Goal: Task Accomplishment & Management: Manage account settings

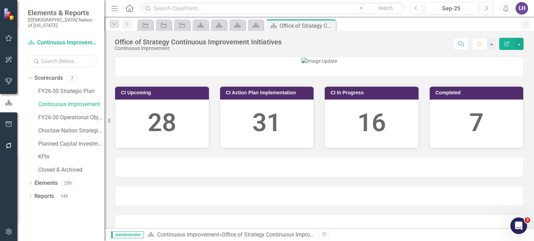
click at [56, 59] on input "text" at bounding box center [62, 61] width 69 height 12
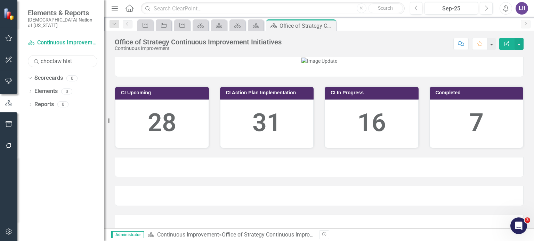
drag, startPoint x: 81, startPoint y: 53, endPoint x: 19, endPoint y: 52, distance: 61.1
click at [19, 52] on div "Scorecard Continuous Improvement Search choctaw hist Sorry, no results found. D…" at bounding box center [60, 139] width 87 height 204
type input "history"
click at [203, 9] on input "text" at bounding box center [272, 8] width 263 height 12
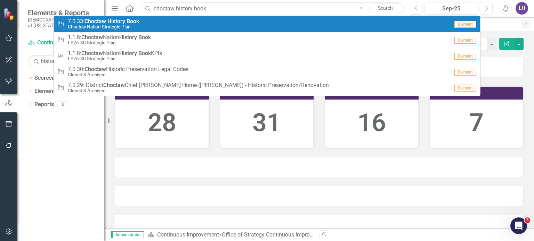
type input "choctaw history book"
click at [143, 24] on div "Strategic Objective 7.0.33: Choctaw History Book Choctaw Nation Strategic Plan" at bounding box center [252, 23] width 391 height 11
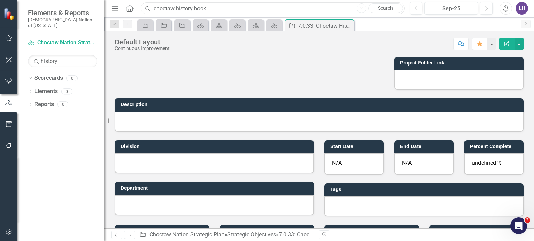
click at [258, 8] on input "choctaw history book" at bounding box center [272, 8] width 263 height 12
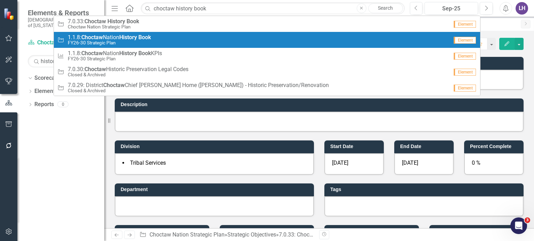
click at [156, 41] on div "Strategic Objective 1.1.8: Choctaw Nation History Book FY26-30 Strategic Plan" at bounding box center [252, 39] width 391 height 11
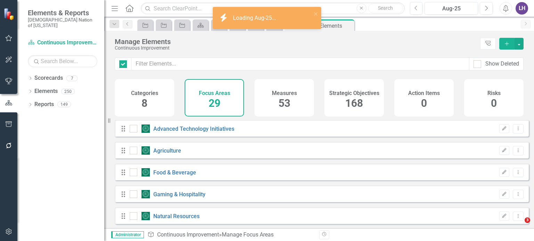
checkbox input "false"
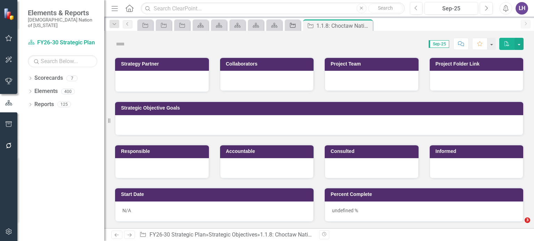
drag, startPoint x: 0, startPoint y: 0, endPoint x: 291, endPoint y: 26, distance: 292.6
click at [291, 26] on icon "Strategic Objective" at bounding box center [292, 26] width 7 height 6
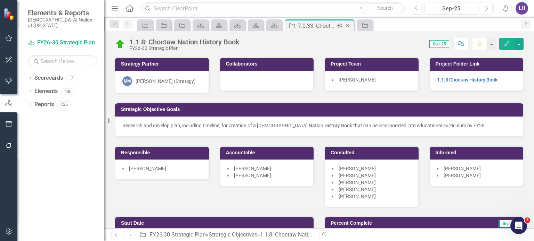
click at [348, 25] on icon at bounding box center [348, 26] width 4 height 4
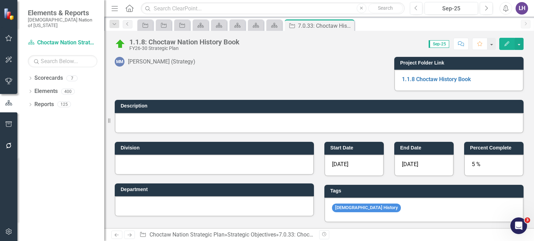
click at [292, 61] on div at bounding box center [318, 67] width 129 height 20
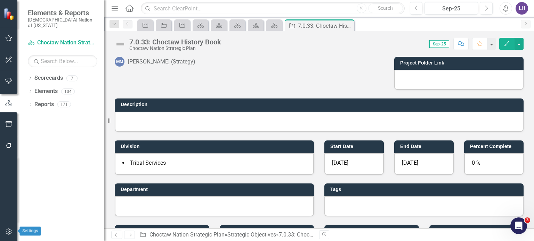
click at [12, 232] on icon "button" at bounding box center [8, 232] width 7 height 6
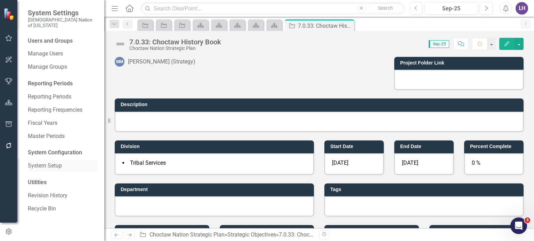
click at [57, 160] on div "System Setup" at bounding box center [62, 165] width 69 height 11
click at [52, 162] on link "System Setup" at bounding box center [62, 166] width 69 height 8
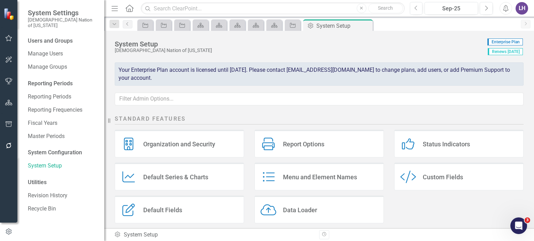
click at [427, 172] on div "Custom Style Custom Fields" at bounding box center [458, 177] width 129 height 28
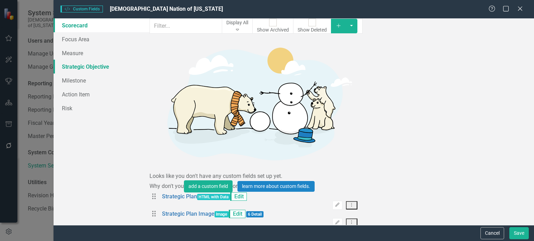
click at [89, 68] on link "Strategic Objective" at bounding box center [101, 67] width 96 height 14
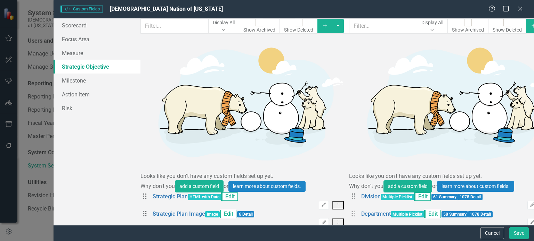
click at [530, 28] on icon "Add" at bounding box center [533, 25] width 6 height 5
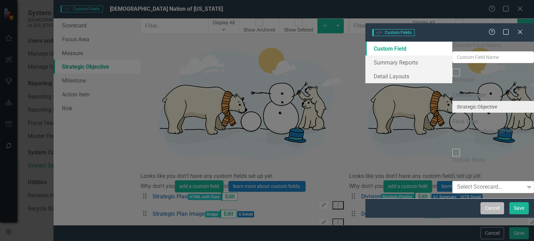
click at [493, 215] on button "Cancel" at bounding box center [492, 209] width 24 height 12
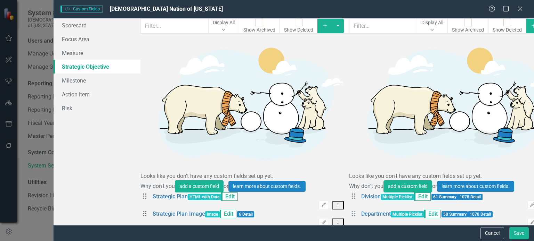
scroll to position [591, 0]
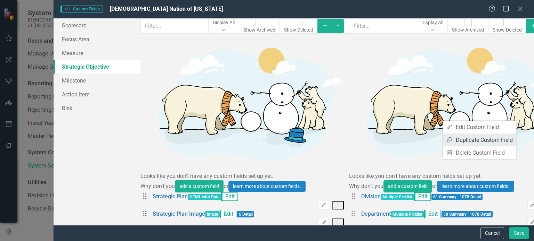
click at [484, 140] on link "Copy Duplicate Custom Field" at bounding box center [479, 140] width 74 height 13
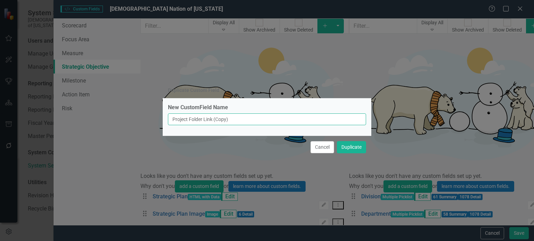
drag, startPoint x: 264, startPoint y: 119, endPoint x: 154, endPoint y: 122, distance: 109.8
click at [154, 122] on div "Duplicate Custom Field New CustomField Name Project Folder Link (Copy) Cancel D…" at bounding box center [267, 120] width 534 height 241
type input "Teams Link"
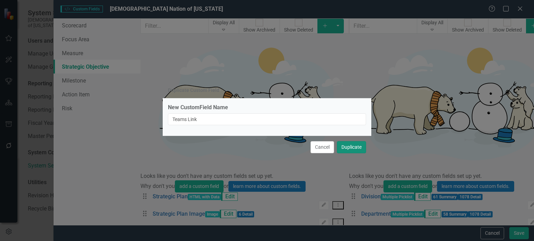
click at [346, 148] on button "Duplicate" at bounding box center [351, 147] width 29 height 12
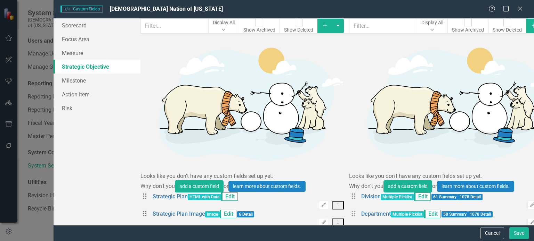
scroll to position [35, 0]
click at [349, 34] on input "text" at bounding box center [383, 25] width 68 height 15
type input "tea"
click at [529, 238] on icon "Edit" at bounding box center [531, 240] width 5 height 4
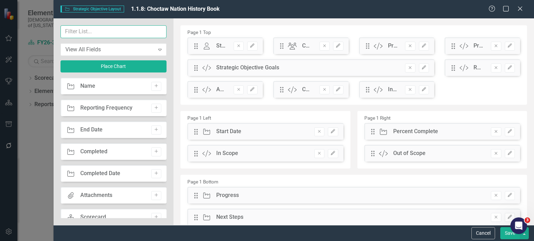
click at [119, 37] on input "text" at bounding box center [113, 31] width 106 height 13
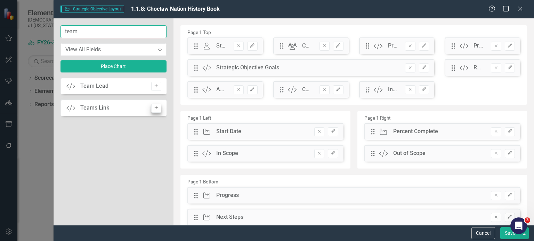
type input "team"
click at [155, 107] on icon "Add" at bounding box center [156, 108] width 5 height 4
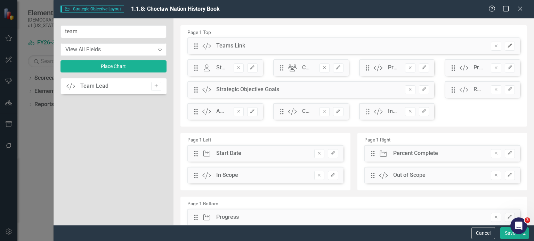
click at [507, 47] on icon "Edit" at bounding box center [509, 46] width 5 height 4
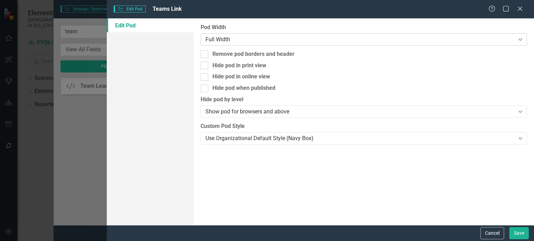
click at [236, 43] on div "Full Width Expand" at bounding box center [363, 39] width 326 height 13
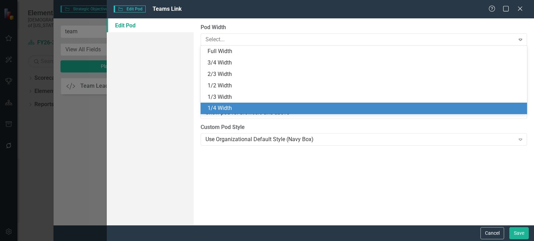
click at [221, 108] on div "1/4 Width" at bounding box center [364, 109] width 315 height 8
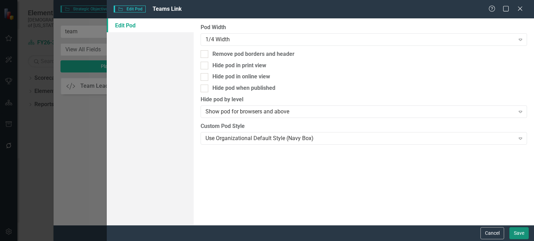
click at [513, 233] on button "Save" at bounding box center [518, 234] width 19 height 12
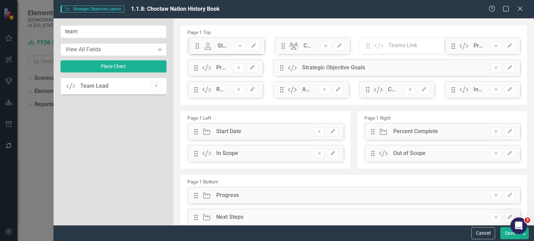
drag, startPoint x: 195, startPoint y: 47, endPoint x: 372, endPoint y: 46, distance: 177.2
click at [507, 45] on icon "Edit" at bounding box center [509, 46] width 5 height 4
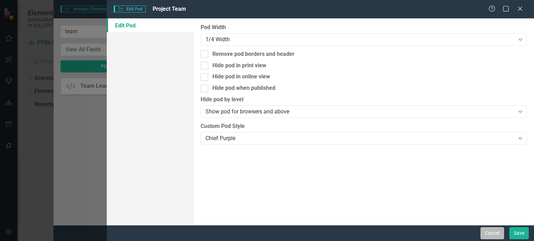
click at [486, 232] on button "Cancel" at bounding box center [492, 234] width 24 height 12
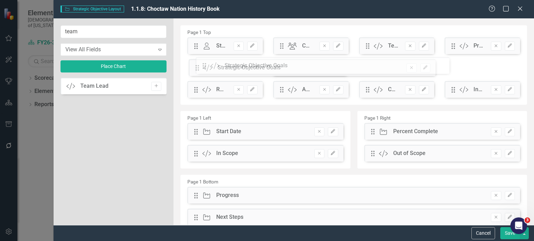
drag, startPoint x: 281, startPoint y: 67, endPoint x: 210, endPoint y: 65, distance: 70.9
click at [210, 65] on div "The fields (or pods) that are available for you to include on the detail page a…" at bounding box center [353, 222] width 360 height 409
click at [507, 66] on icon "Edit" at bounding box center [509, 68] width 5 height 4
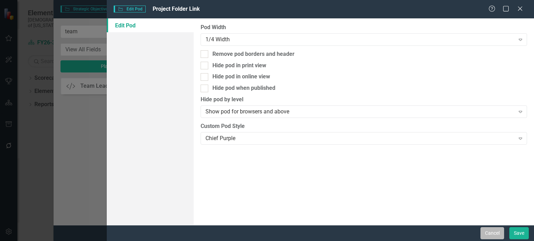
click at [492, 237] on button "Cancel" at bounding box center [492, 234] width 24 height 12
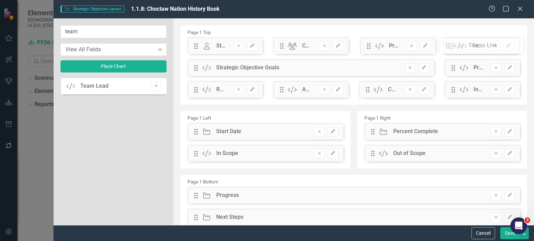
drag, startPoint x: 364, startPoint y: 47, endPoint x: 452, endPoint y: 46, distance: 87.9
drag, startPoint x: 448, startPoint y: 69, endPoint x: 451, endPoint y: 44, distance: 25.2
click at [451, 44] on div "The fields (or pods) that are available for you to include on the detail page a…" at bounding box center [353, 222] width 360 height 409
drag, startPoint x: 282, startPoint y: 68, endPoint x: 210, endPoint y: 65, distance: 71.6
click at [210, 65] on div "The fields (or pods) that are available for you to include on the detail page a…" at bounding box center [353, 222] width 360 height 409
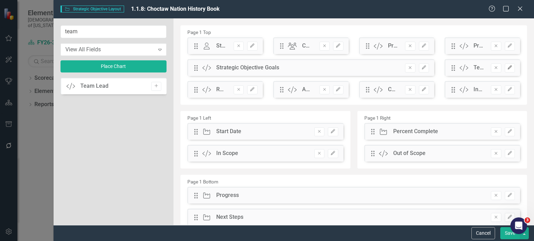
click at [507, 68] on icon "Edit" at bounding box center [509, 68] width 5 height 4
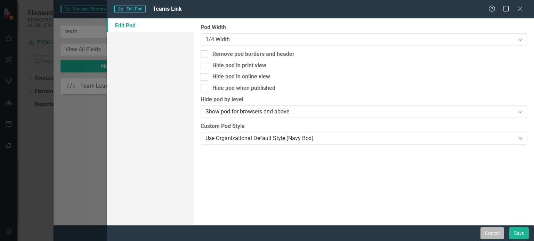
click at [498, 234] on button "Cancel" at bounding box center [492, 234] width 24 height 12
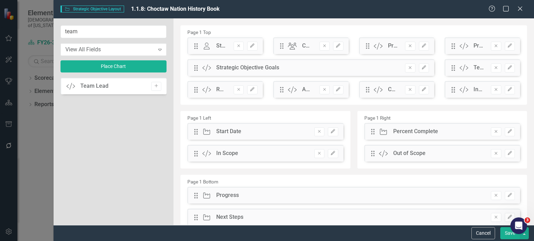
click at [507, 237] on button "Save" at bounding box center [509, 234] width 19 height 12
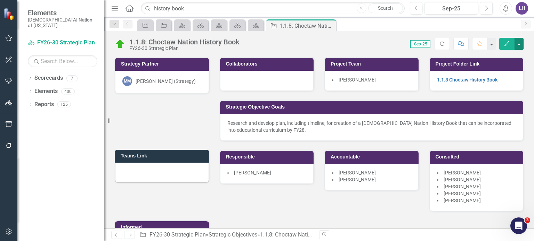
click at [109, 121] on icon "Resize" at bounding box center [110, 121] width 7 height 6
click at [130, 6] on icon "Home" at bounding box center [129, 8] width 9 height 7
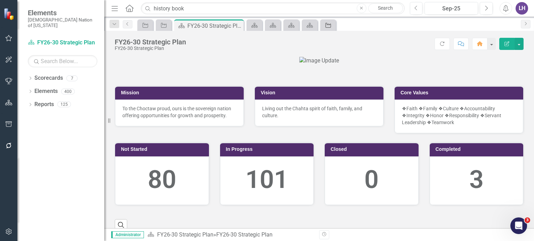
click at [327, 25] on icon "Strategic Objective" at bounding box center [327, 26] width 7 height 6
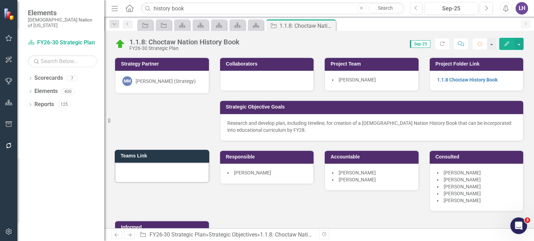
click at [113, 7] on icon "Menu" at bounding box center [114, 8] width 9 height 7
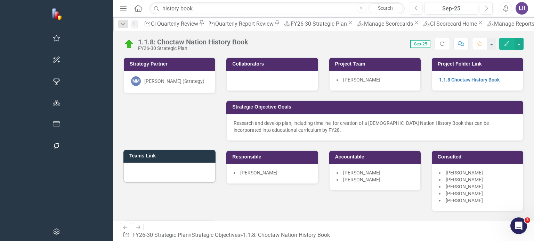
click at [508, 41] on icon "Edit" at bounding box center [506, 43] width 6 height 5
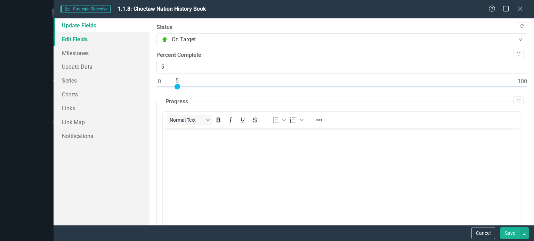
click at [95, 38] on link "Edit Fields" at bounding box center [101, 39] width 96 height 14
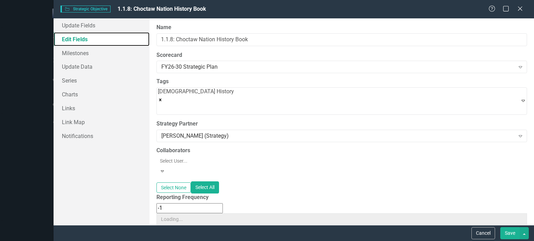
type input "https://"
type input "1.1.8 Choctaw History Book"
type input "https://choctawnationofoklahoma.sharepoint.com/sites/TheOfficeofStrategy/0%20%2…"
type input "https://"
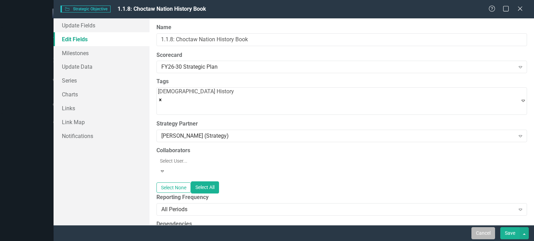
click at [481, 232] on button "Cancel" at bounding box center [483, 234] width 24 height 12
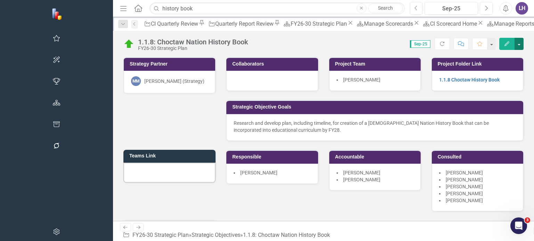
click at [520, 47] on button "button" at bounding box center [518, 44] width 9 height 12
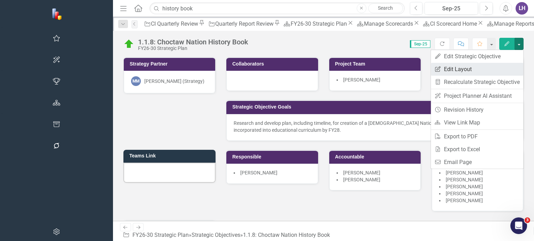
click at [477, 69] on link "Edit Report Edit Layout" at bounding box center [476, 69] width 92 height 13
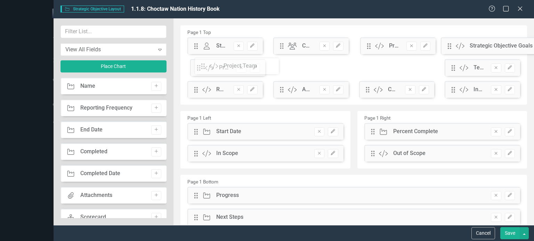
drag, startPoint x: 364, startPoint y: 45, endPoint x: 207, endPoint y: 65, distance: 157.9
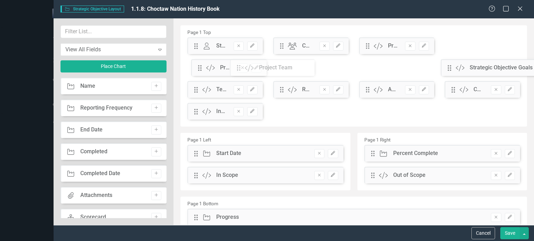
drag, startPoint x: 410, startPoint y: 71, endPoint x: 238, endPoint y: 69, distance: 172.0
click at [238, 69] on div "The fields (or pods) that are available for you to include on the detail page a…" at bounding box center [353, 233] width 360 height 431
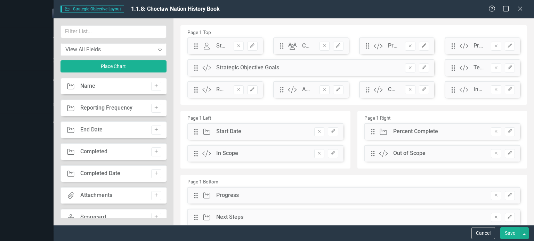
click at [419, 45] on button "Edit" at bounding box center [424, 46] width 10 height 9
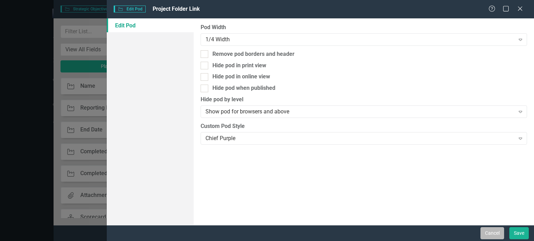
click at [489, 236] on button "Cancel" at bounding box center [492, 234] width 24 height 12
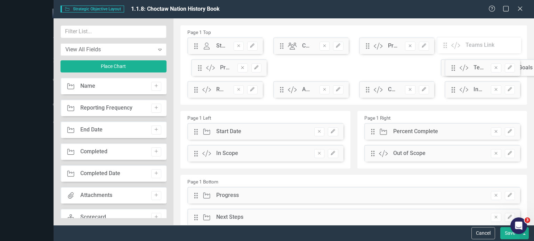
drag, startPoint x: 449, startPoint y: 70, endPoint x: 450, endPoint y: 47, distance: 22.6
click at [450, 47] on div "The fields (or pods) that are available for you to include on the detail page a…" at bounding box center [353, 222] width 360 height 409
click at [503, 233] on button "Save" at bounding box center [509, 234] width 19 height 12
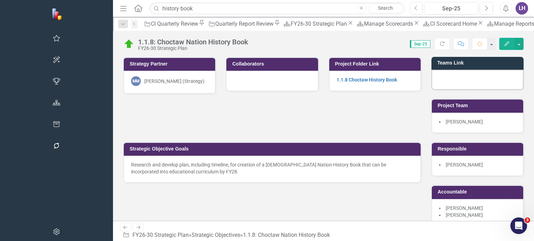
click at [509, 43] on icon "Edit" at bounding box center [506, 43] width 6 height 5
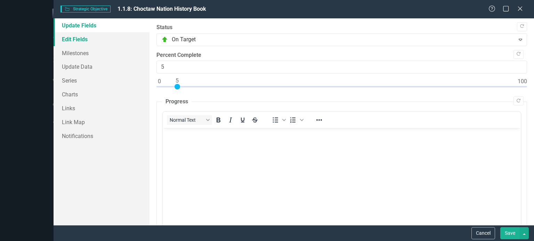
click at [81, 36] on link "Edit Fields" at bounding box center [101, 39] width 96 height 14
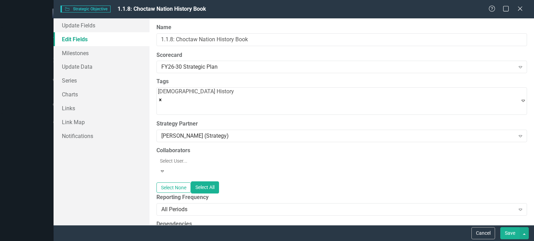
type input "https://"
type input "1.1.8 Choctaw History Book"
type input "https://choctawnationofoklahoma.sharepoint.com/sites/TheOfficeofStrategy/0%20%2…"
type input "https://"
click at [472, 235] on button "Cancel" at bounding box center [483, 234] width 24 height 12
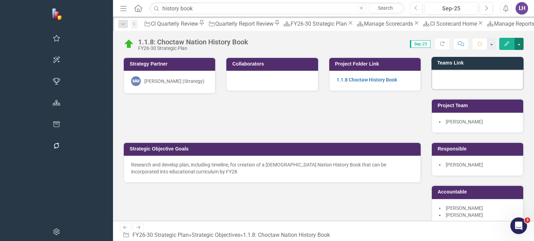
click at [520, 46] on button "button" at bounding box center [518, 44] width 9 height 12
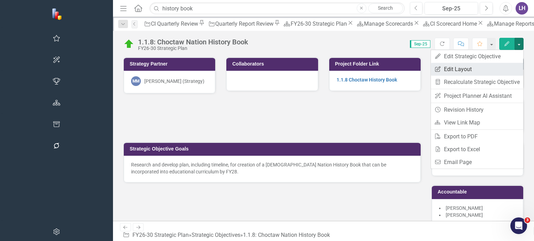
click at [469, 70] on link "Edit Report Edit Layout" at bounding box center [476, 69] width 92 height 13
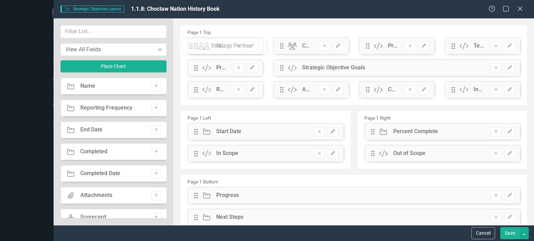
click at [195, 47] on div "The fields (or pods) that are available for you to include on the detail page a…" at bounding box center [353, 222] width 360 height 409
drag, startPoint x: 363, startPoint y: 44, endPoint x: 464, endPoint y: 46, distance: 101.1
drag, startPoint x: 281, startPoint y: 68, endPoint x: 212, endPoint y: 68, distance: 68.8
click at [212, 68] on div "The fields (or pods) that are available for you to include on the detail page a…" at bounding box center [353, 222] width 360 height 409
click at [421, 46] on icon "Edit" at bounding box center [423, 46] width 5 height 4
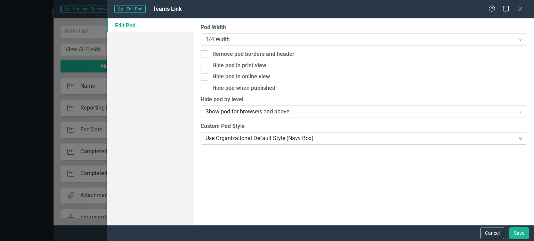
click at [297, 143] on div "Use Organizational Default Style (Navy Box) Expand" at bounding box center [363, 138] width 326 height 13
click at [519, 233] on button "Save" at bounding box center [518, 234] width 19 height 12
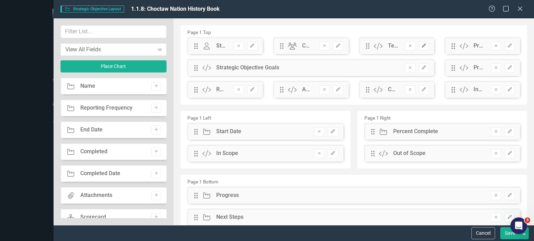
click at [421, 47] on icon "Edit" at bounding box center [423, 46] width 5 height 4
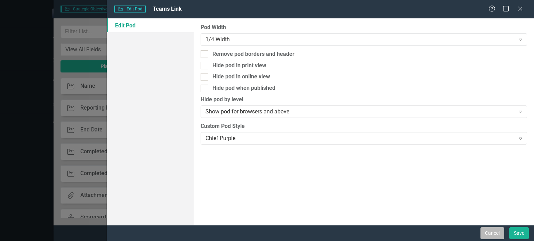
click at [502, 235] on button "Cancel" at bounding box center [492, 234] width 24 height 12
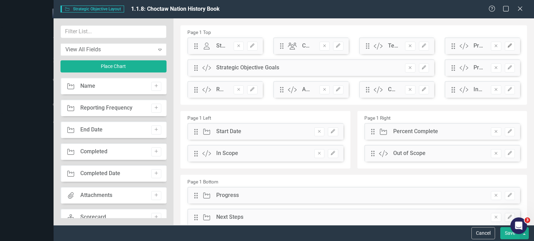
click at [506, 43] on button "Edit" at bounding box center [509, 46] width 10 height 9
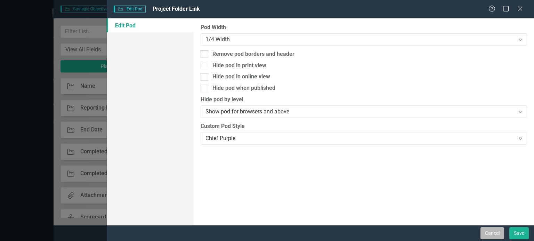
click at [496, 230] on button "Cancel" at bounding box center [492, 234] width 24 height 12
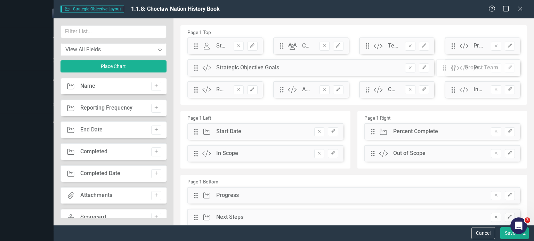
click at [452, 68] on div "The fields (or pods) that are available for you to include on the detail page a…" at bounding box center [353, 222] width 360 height 409
click at [422, 68] on icon "button" at bounding box center [424, 68] width 4 height 4
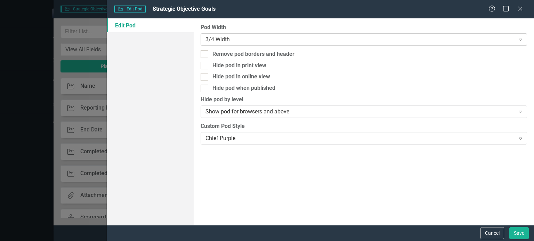
click at [223, 35] on div "3/4 Width Expand" at bounding box center [363, 39] width 326 height 13
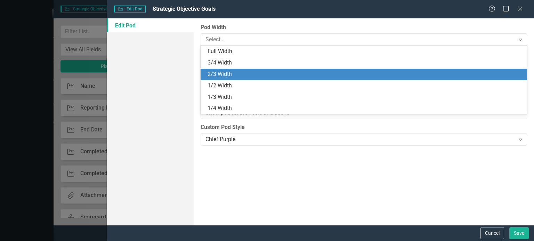
click at [222, 72] on div "2/3 Width" at bounding box center [364, 75] width 315 height 8
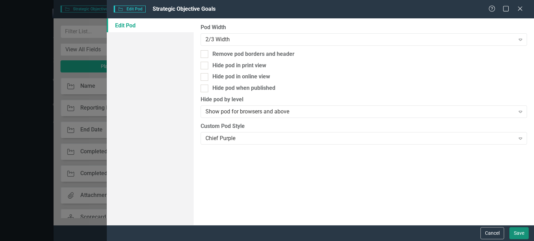
click at [519, 236] on button "Save" at bounding box center [518, 234] width 19 height 12
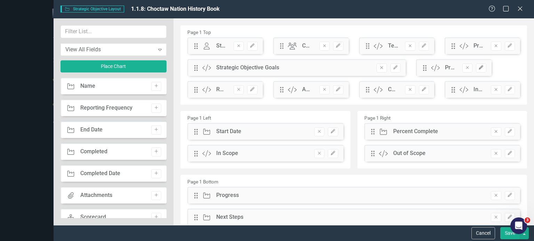
click at [478, 68] on icon "Edit" at bounding box center [480, 68] width 5 height 4
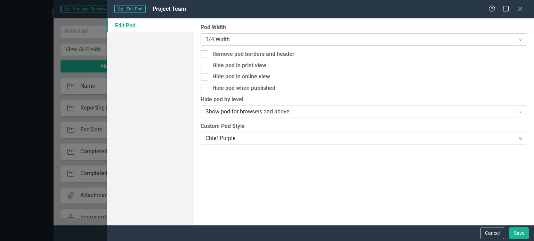
click at [226, 37] on div "1/4 Width" at bounding box center [359, 39] width 309 height 8
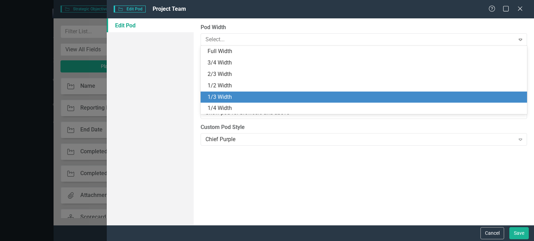
click at [227, 93] on div "1/3 Width" at bounding box center [364, 97] width 315 height 8
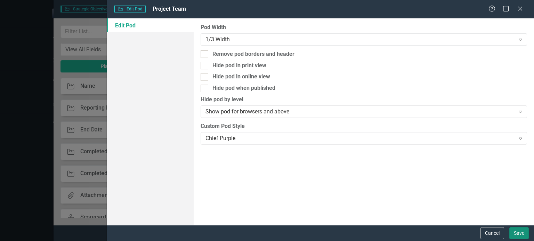
click at [517, 236] on button "Save" at bounding box center [518, 234] width 19 height 12
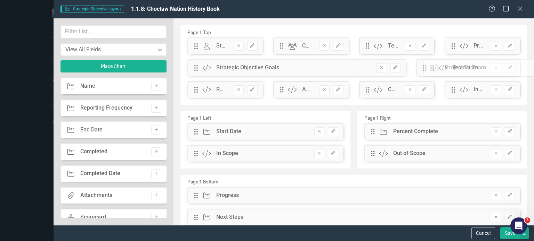
drag, startPoint x: 396, startPoint y: 70, endPoint x: 447, endPoint y: 175, distance: 116.8
click at [435, 68] on div "The fields (or pods) that are available for you to include on the detail page a…" at bounding box center [353, 222] width 360 height 409
click at [508, 236] on button "Save" at bounding box center [509, 234] width 19 height 12
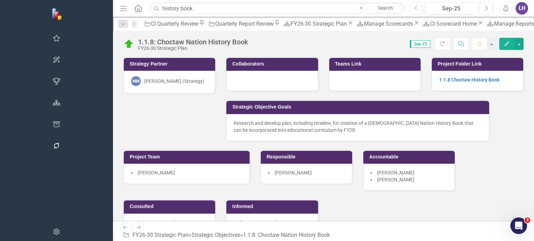
click at [239, 82] on div at bounding box center [271, 81] width 91 height 20
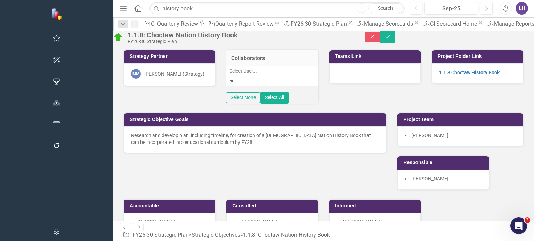
click at [232, 75] on div at bounding box center [272, 71] width 92 height 8
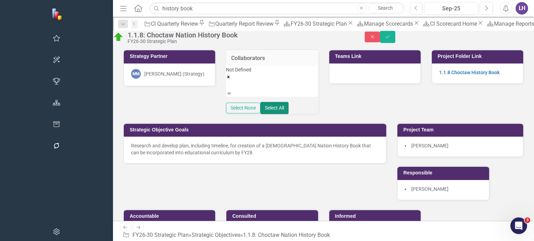
click at [260, 112] on button "Select All" at bounding box center [274, 108] width 28 height 12
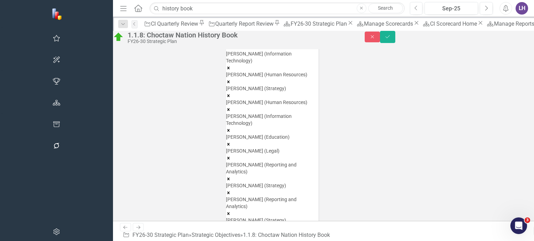
scroll to position [313, 0]
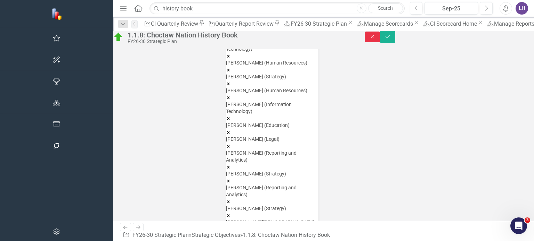
click at [380, 42] on button "Close" at bounding box center [371, 37] width 15 height 11
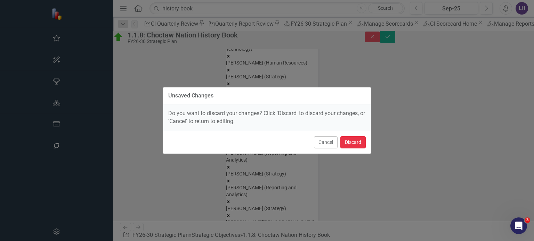
click at [349, 143] on button "Discard" at bounding box center [352, 143] width 25 height 12
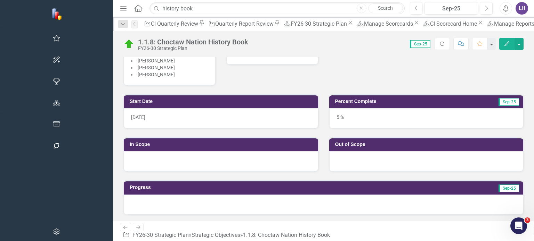
scroll to position [0, 0]
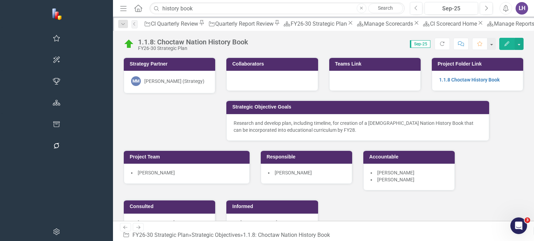
click at [504, 41] on icon "Edit" at bounding box center [506, 43] width 6 height 5
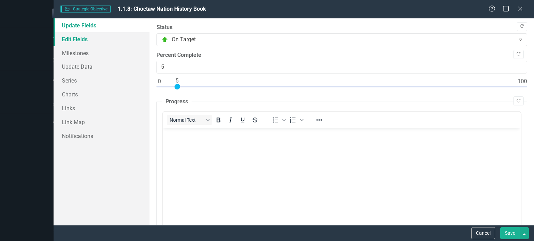
click at [88, 39] on link "Edit Fields" at bounding box center [101, 39] width 96 height 14
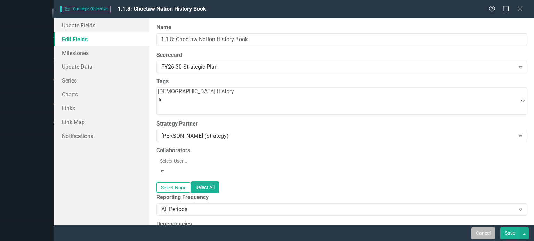
click at [484, 233] on button "Cancel" at bounding box center [483, 234] width 24 height 12
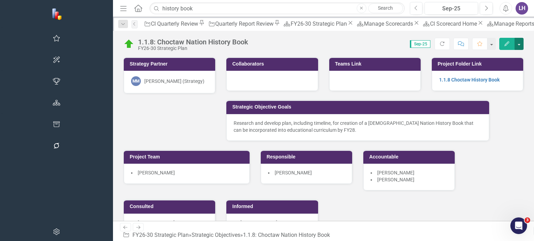
click at [522, 41] on button "button" at bounding box center [518, 44] width 9 height 12
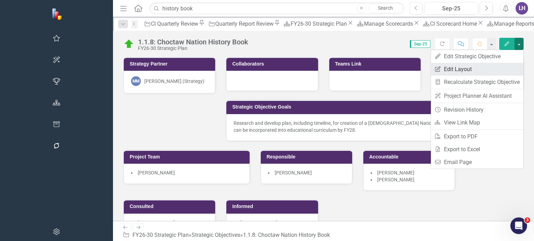
click at [463, 73] on link "Edit Report Edit Layout" at bounding box center [476, 69] width 92 height 13
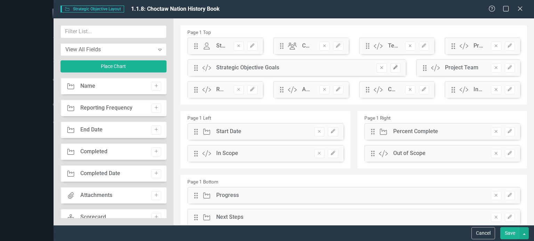
click at [393, 66] on icon "Edit" at bounding box center [395, 68] width 5 height 4
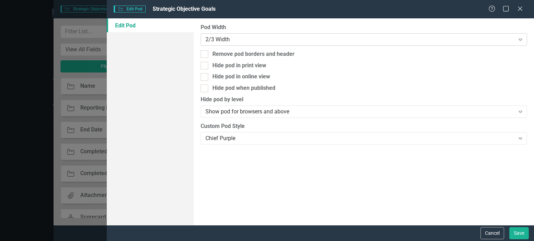
click at [230, 38] on div "2/3 Width" at bounding box center [359, 39] width 309 height 8
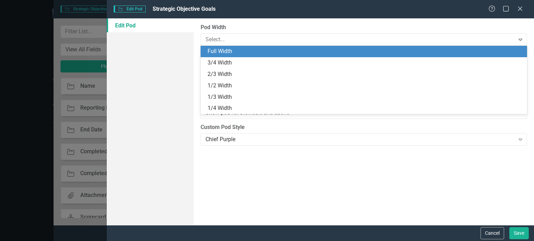
click at [227, 53] on div "Full Width" at bounding box center [364, 52] width 315 height 8
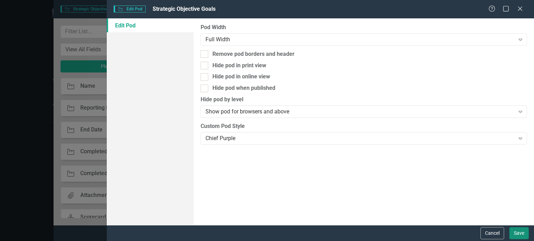
click at [520, 233] on button "Save" at bounding box center [518, 234] width 19 height 12
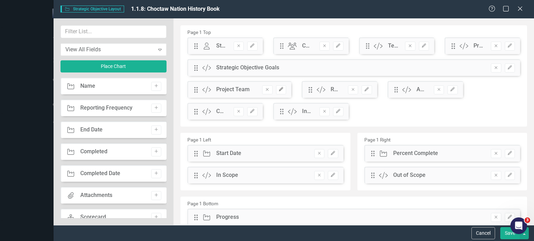
click at [279, 89] on icon "button" at bounding box center [281, 90] width 4 height 4
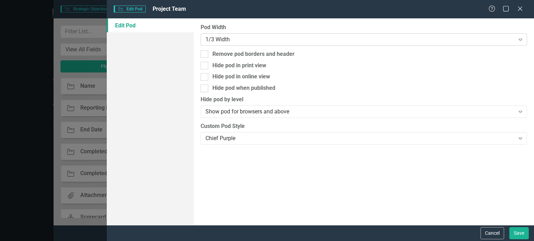
click at [225, 34] on div "1/3 Width Expand" at bounding box center [363, 39] width 326 height 13
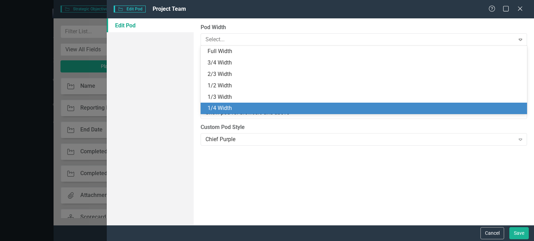
click at [233, 108] on div "1/4 Width" at bounding box center [364, 109] width 315 height 8
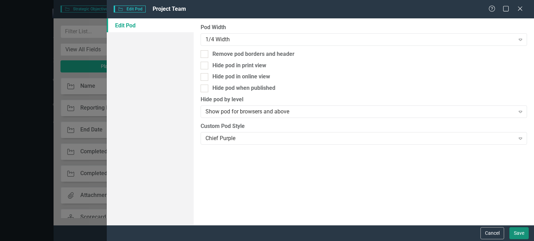
click at [517, 236] on button "Save" at bounding box center [518, 234] width 19 height 12
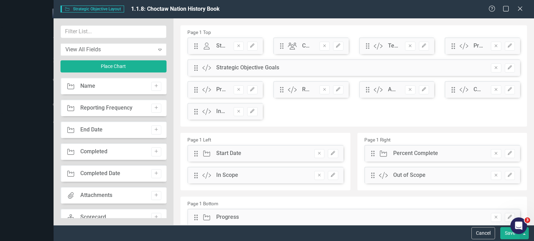
click at [507, 234] on button "Save" at bounding box center [509, 234] width 19 height 12
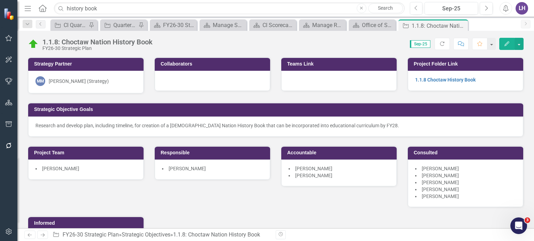
click at [31, 7] on icon "Menu" at bounding box center [27, 8] width 9 height 7
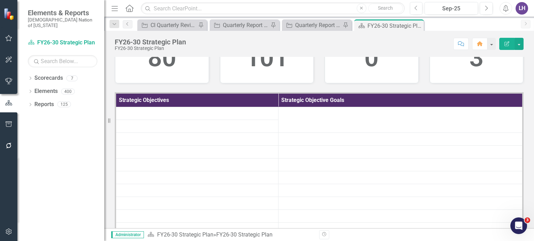
scroll to position [139, 0]
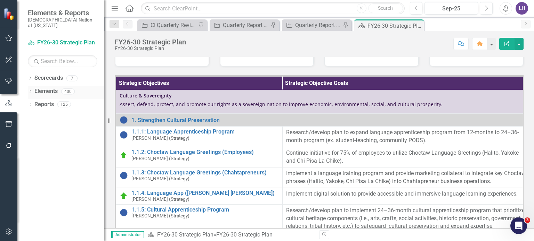
click at [35, 88] on link "Elements" at bounding box center [45, 92] width 23 height 8
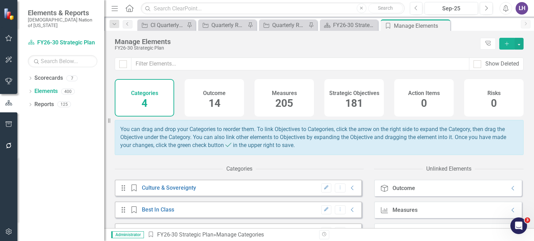
click at [356, 108] on span "181" at bounding box center [354, 103] width 18 height 12
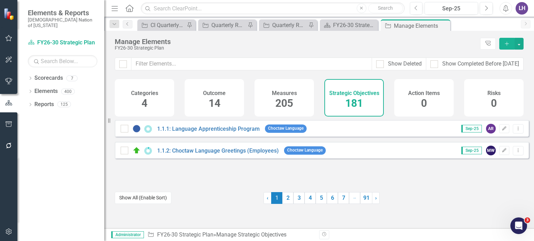
click at [160, 200] on button "Show All (Enable Sort)" at bounding box center [143, 198] width 57 height 12
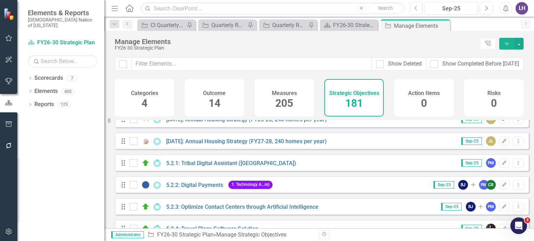
scroll to position [2084, 0]
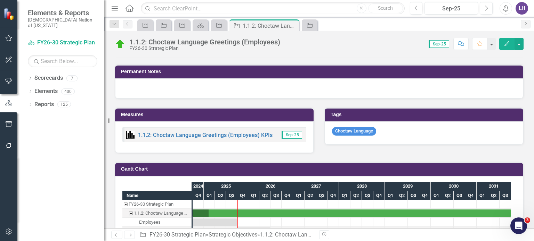
scroll to position [382, 0]
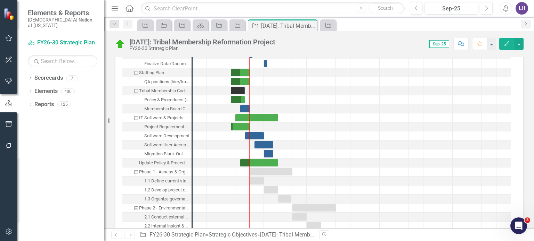
scroll to position [1042, 0]
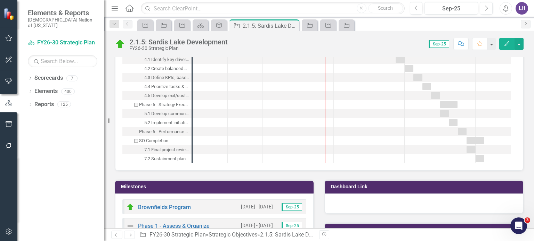
scroll to position [696, 0]
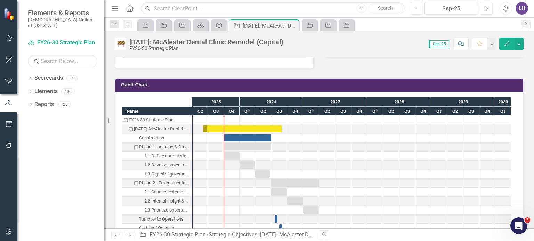
scroll to position [490, 0]
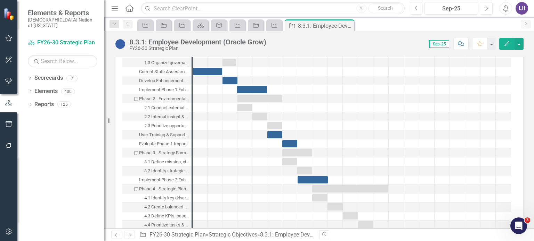
scroll to position [620, 0]
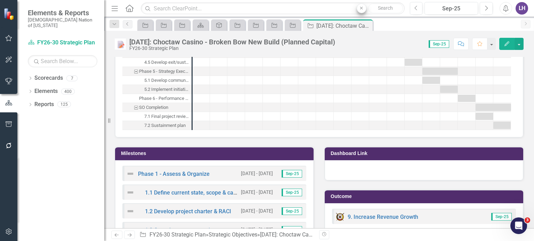
scroll to position [695, 0]
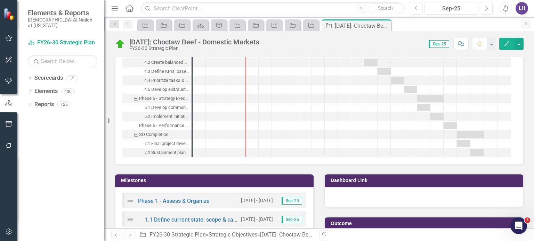
scroll to position [279, 0]
